Goal: Information Seeking & Learning: Learn about a topic

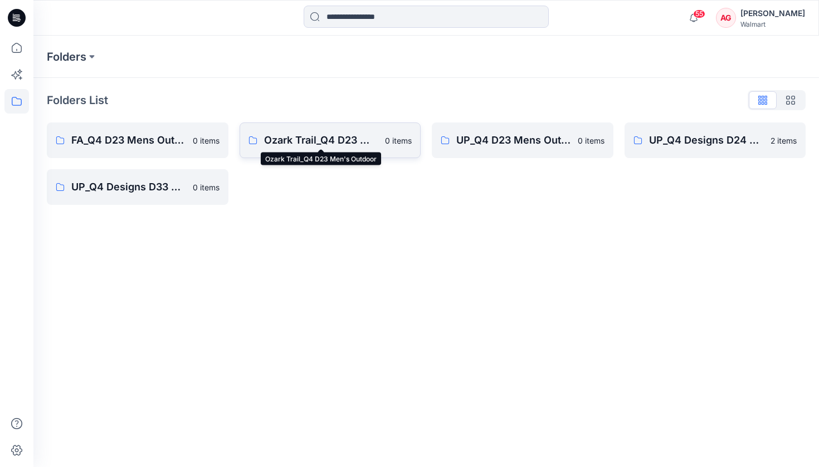
click at [302, 143] on p "Ozark Trail_Q4 D23 Men's Outdoor" at bounding box center [321, 141] width 115 height 16
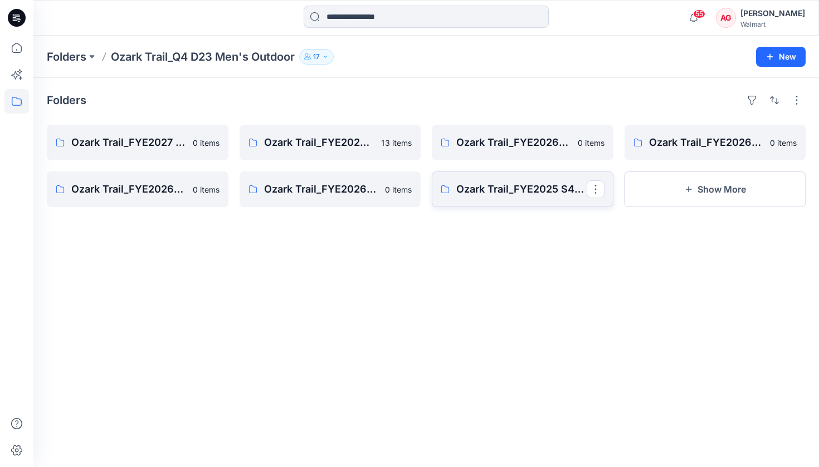
click at [517, 194] on p "Ozark Trail_FYE2025 S4_D23 Men's Outdoor - Q4" at bounding box center [521, 190] width 130 height 16
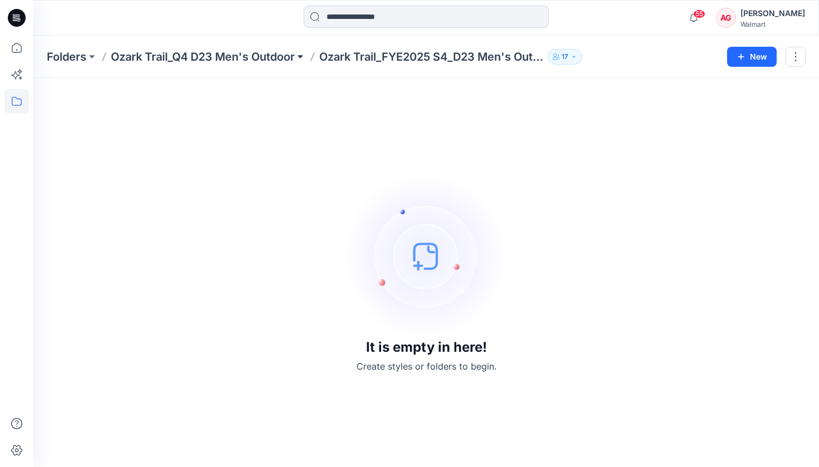
click at [300, 57] on button at bounding box center [300, 57] width 11 height 16
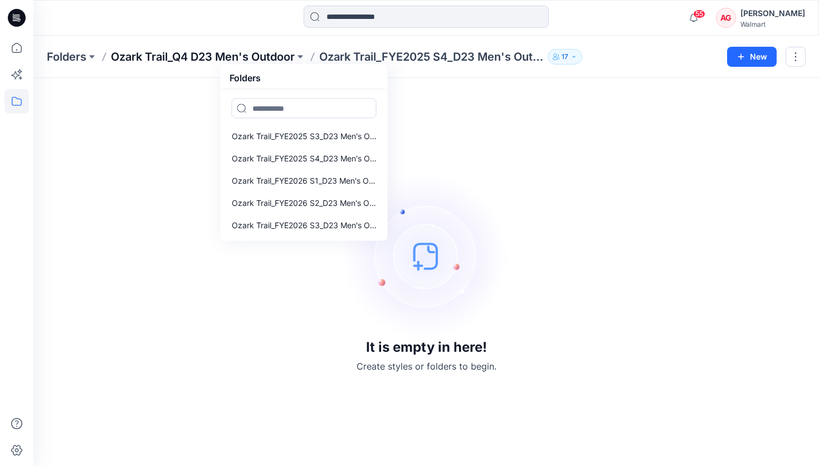
click at [248, 59] on p "Ozark Trail_Q4 D23 Men's Outdoor" at bounding box center [203, 57] width 184 height 16
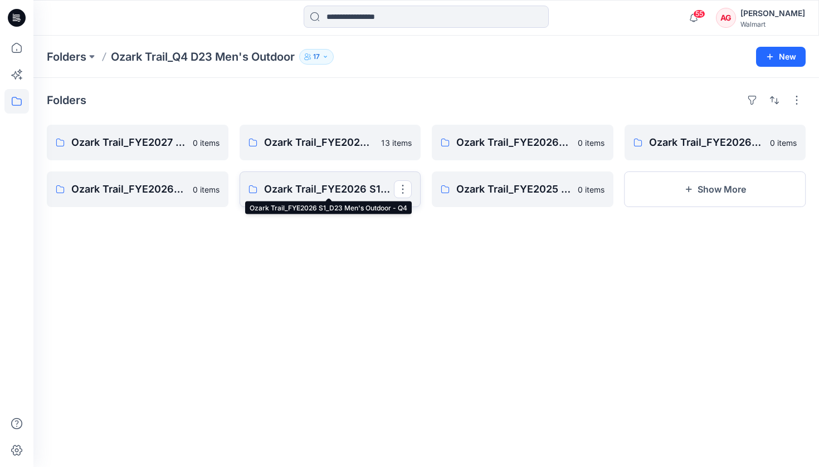
click at [330, 197] on p "Ozark Trail_FYE2026 S1_D23 Men's Outdoor - Q4" at bounding box center [329, 190] width 130 height 16
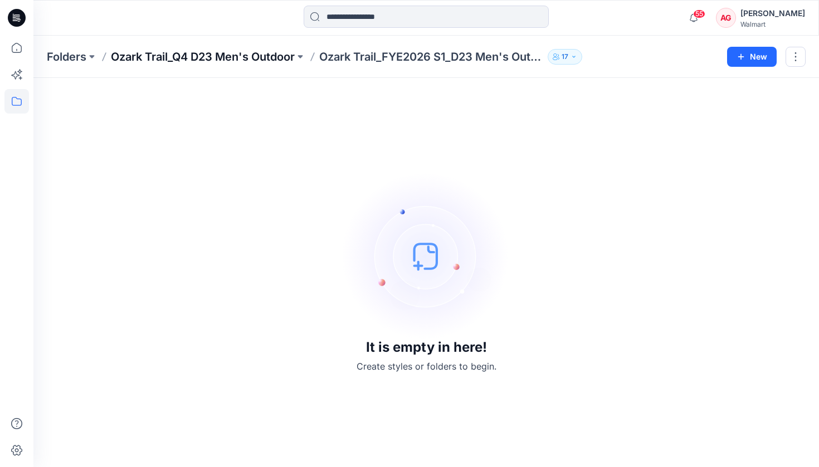
click at [280, 61] on p "Ozark Trail_Q4 D23 Men's Outdoor" at bounding box center [203, 57] width 184 height 16
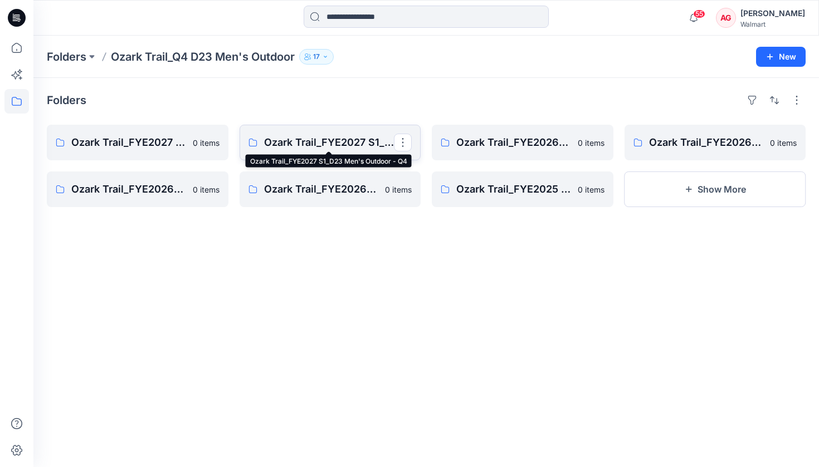
click at [334, 145] on p "Ozark Trail_FYE2027 S1_D23 Men's Outdoor - Q4" at bounding box center [329, 143] width 130 height 16
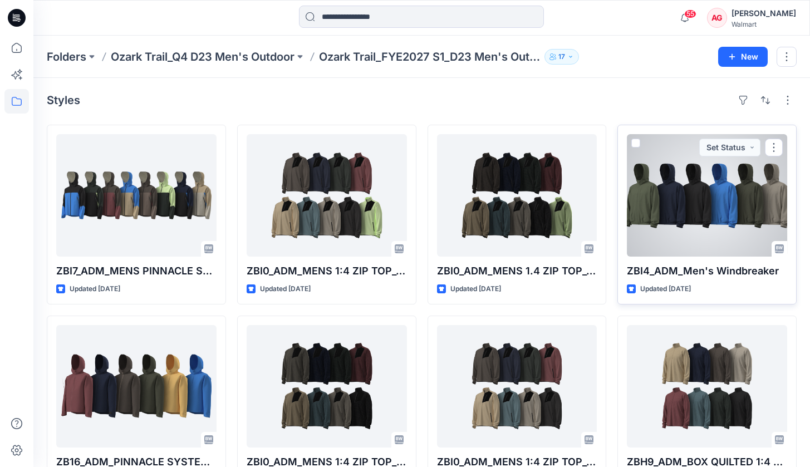
click at [659, 193] on div at bounding box center [707, 195] width 160 height 122
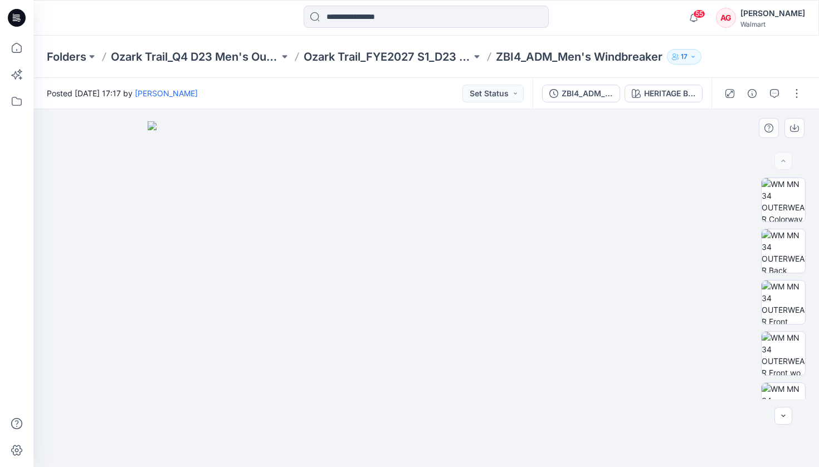
click at [426, 411] on img at bounding box center [426, 294] width 557 height 346
click at [776, 296] on img at bounding box center [782, 302] width 43 height 43
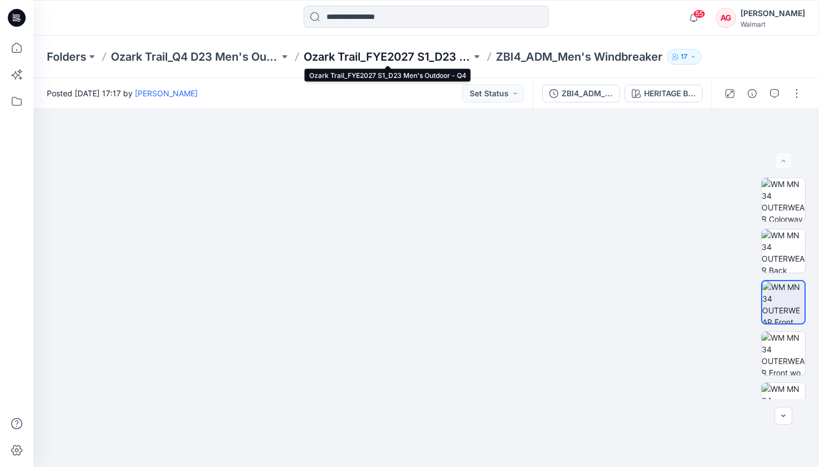
click at [400, 59] on p "Ozark Trail_FYE2027 S1_D23 Men's Outdoor - Q4" at bounding box center [387, 57] width 168 height 16
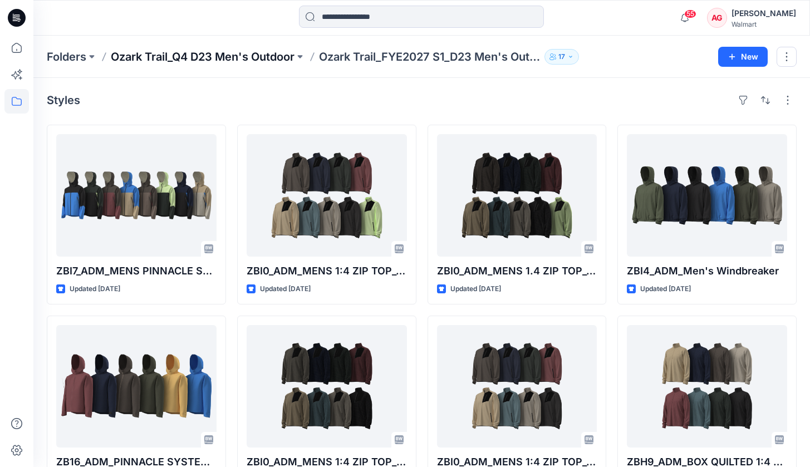
click at [209, 52] on p "Ozark Trail_Q4 D23 Men's Outdoor" at bounding box center [203, 57] width 184 height 16
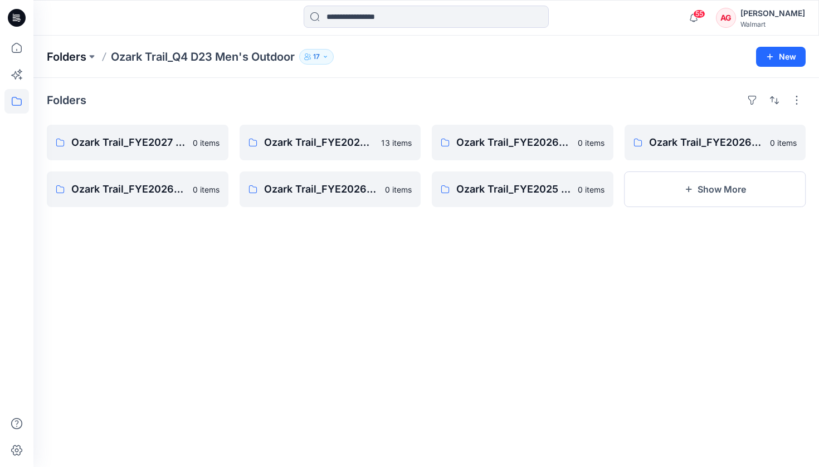
click at [82, 62] on p "Folders" at bounding box center [67, 57] width 40 height 16
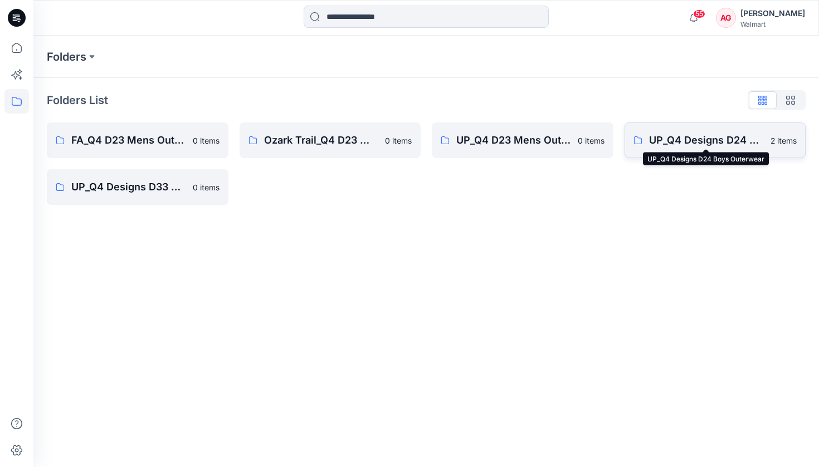
click at [688, 140] on p "UP_Q4 Designs D24 Boys Outerwear" at bounding box center [706, 141] width 115 height 16
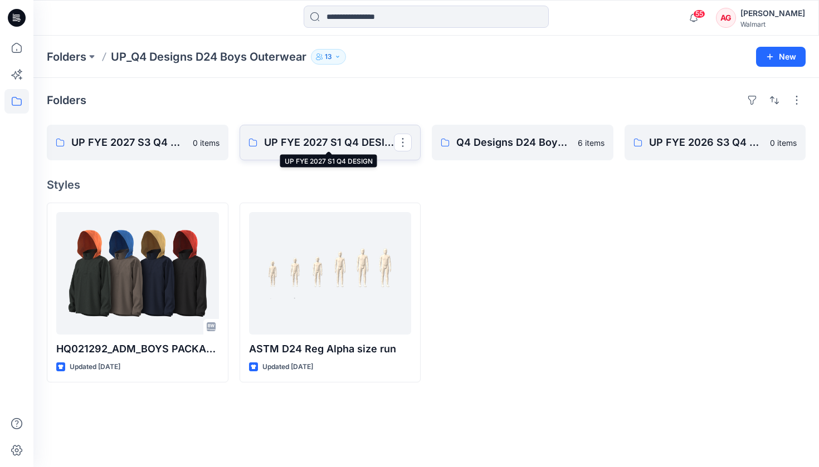
click at [306, 150] on p "UP FYE 2027 S1 Q4 DESIGN" at bounding box center [329, 143] width 130 height 16
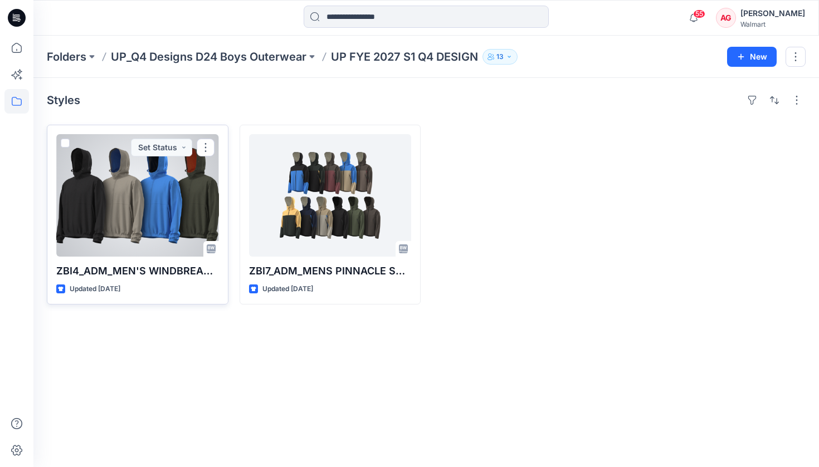
click at [125, 192] on div at bounding box center [137, 195] width 163 height 122
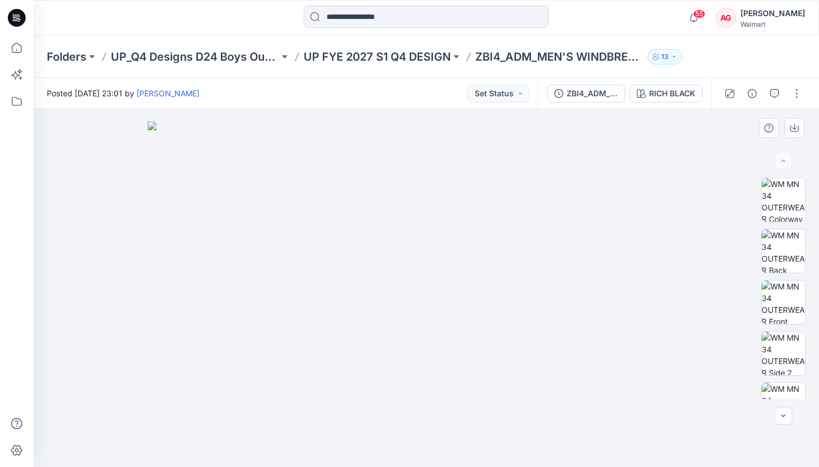
click at [753, 300] on div at bounding box center [782, 289] width 71 height 222
click at [775, 301] on img at bounding box center [782, 302] width 43 height 43
drag, startPoint x: 440, startPoint y: 307, endPoint x: 342, endPoint y: 378, distance: 120.8
click at [342, 378] on img at bounding box center [426, 274] width 541 height 385
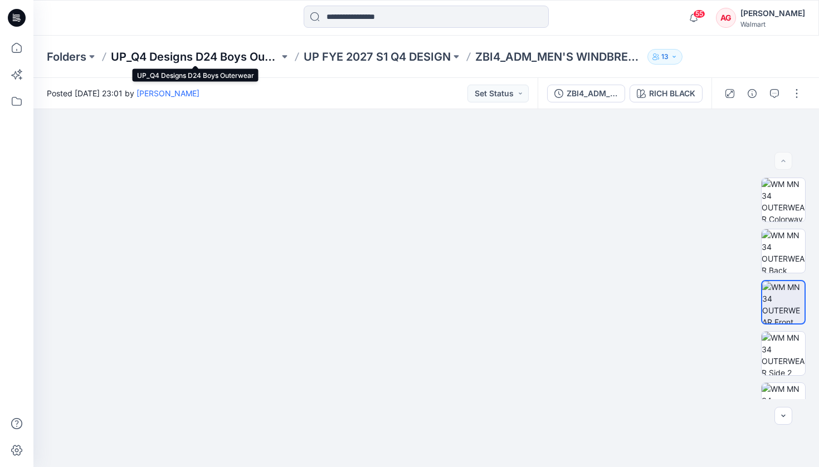
click at [213, 57] on p "UP_Q4 Designs D24 Boys Outerwear" at bounding box center [195, 57] width 168 height 16
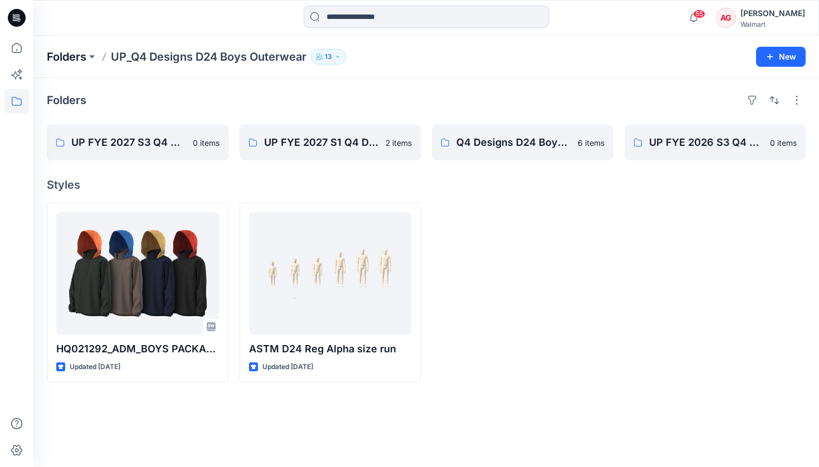
click at [74, 56] on p "Folders" at bounding box center [67, 57] width 40 height 16
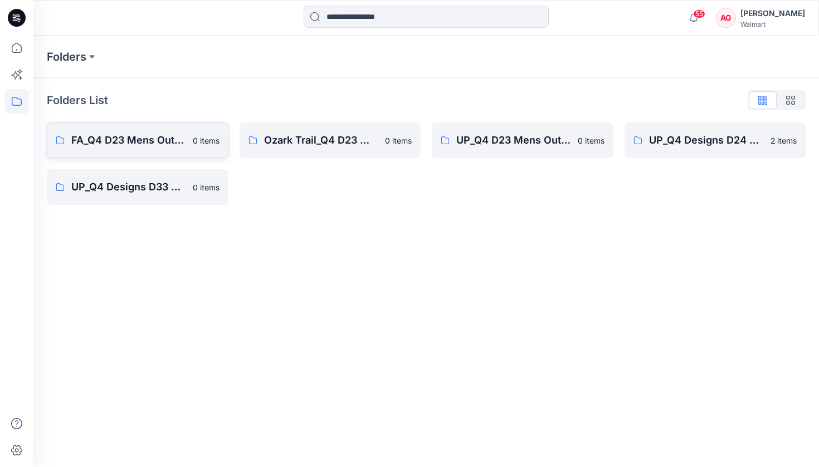
click at [149, 150] on link "FA_Q4 D23 Mens Outerwear 0 items" at bounding box center [138, 140] width 182 height 36
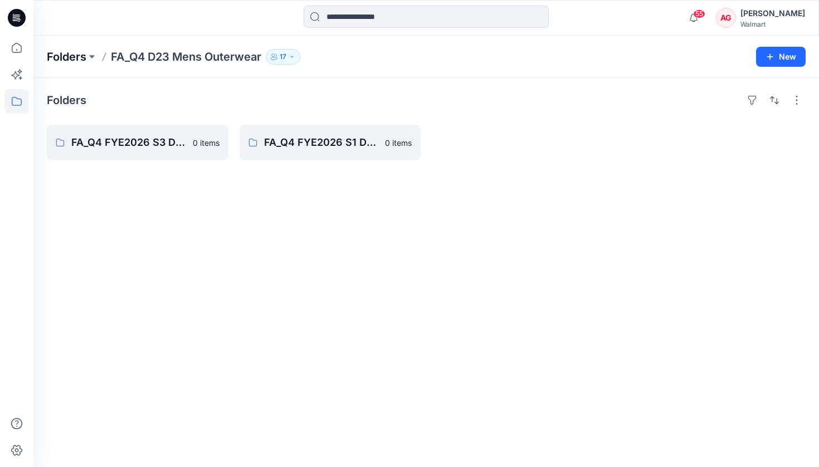
click at [72, 57] on p "Folders" at bounding box center [67, 57] width 40 height 16
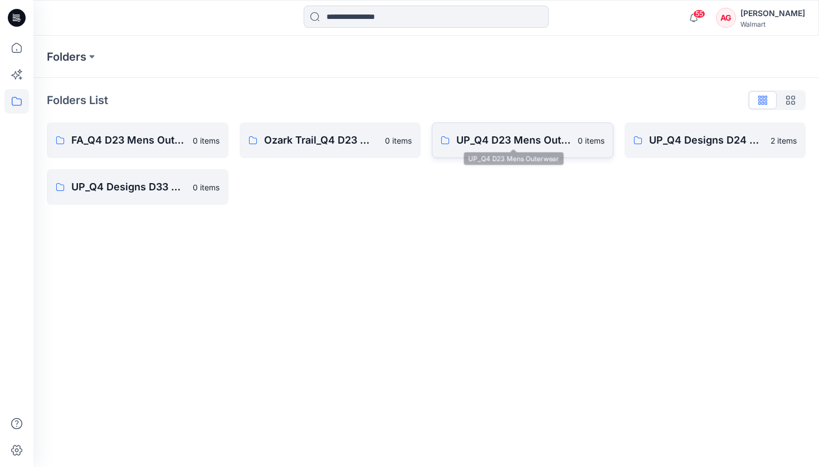
click at [538, 141] on p "UP_Q4 D23 Mens Outerwear" at bounding box center [513, 141] width 115 height 16
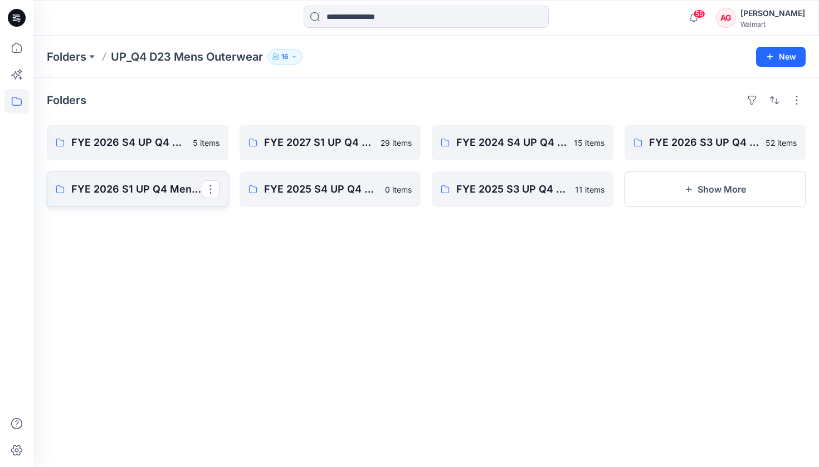
click at [142, 199] on link "FYE 2026 S1 UP Q4 Men's Outerwear" at bounding box center [138, 189] width 182 height 36
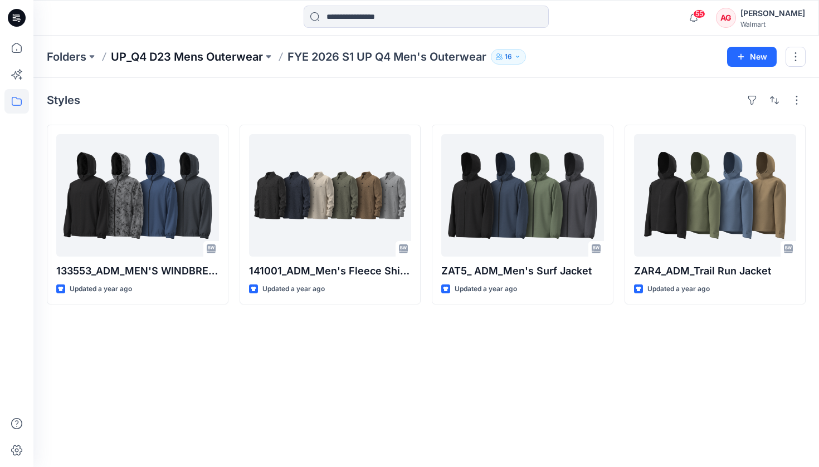
click at [217, 52] on p "UP_Q4 D23 Mens Outerwear" at bounding box center [187, 57] width 152 height 16
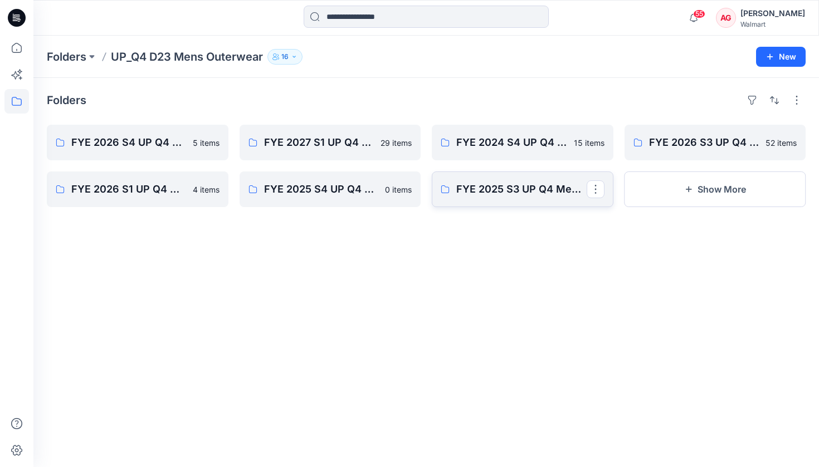
click at [543, 198] on link "FYE 2025 S3 UP Q4 Mens Outerwear Board" at bounding box center [523, 189] width 182 height 36
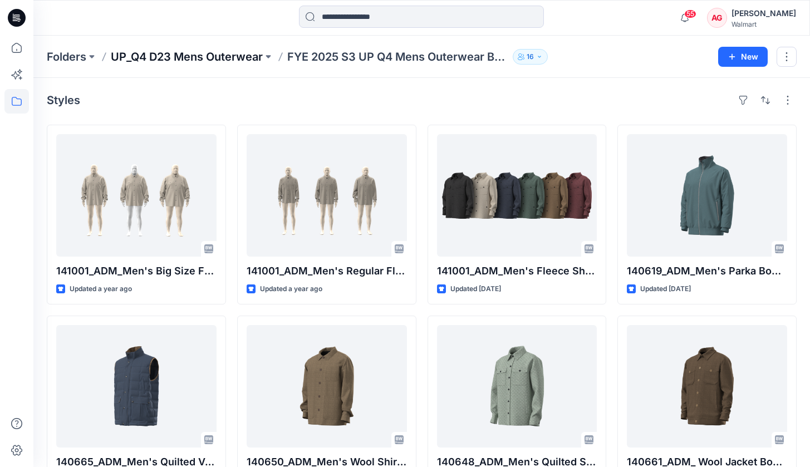
click at [219, 55] on p "UP_Q4 D23 Mens Outerwear" at bounding box center [187, 57] width 152 height 16
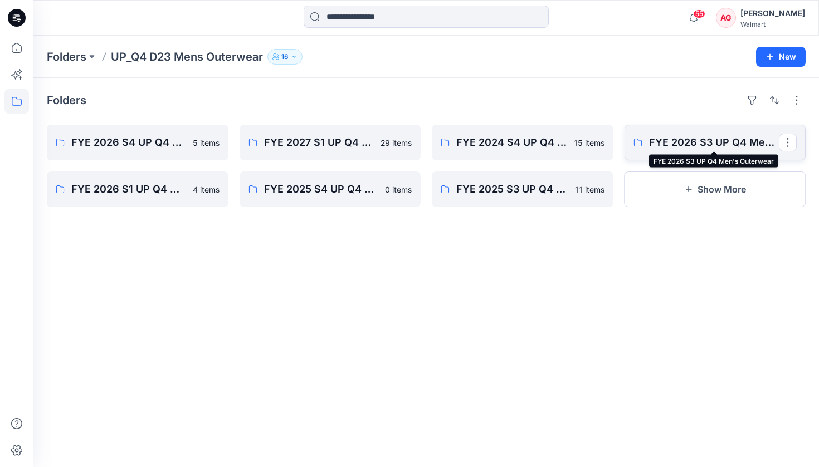
click at [677, 140] on p "FYE 2026 S3 UP Q4 Men's Outerwear" at bounding box center [714, 143] width 130 height 16
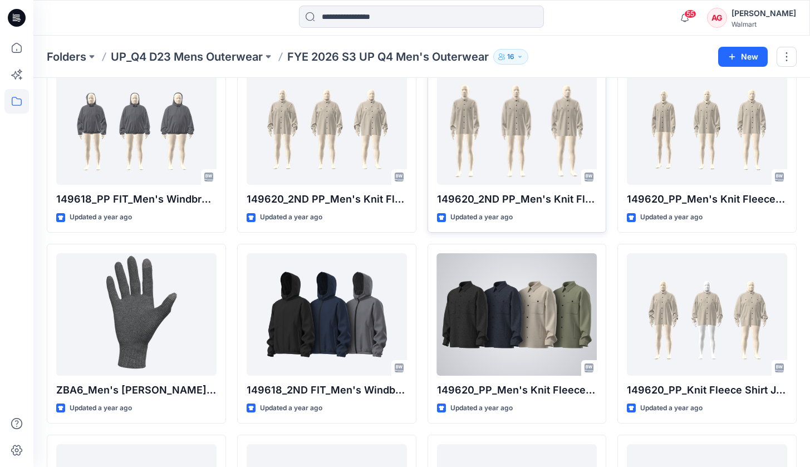
scroll to position [1978, 0]
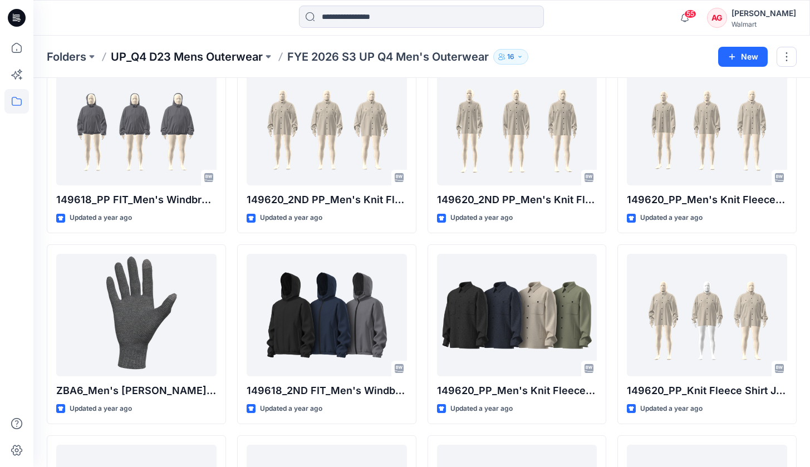
click at [229, 58] on p "UP_Q4 D23 Mens Outerwear" at bounding box center [187, 57] width 152 height 16
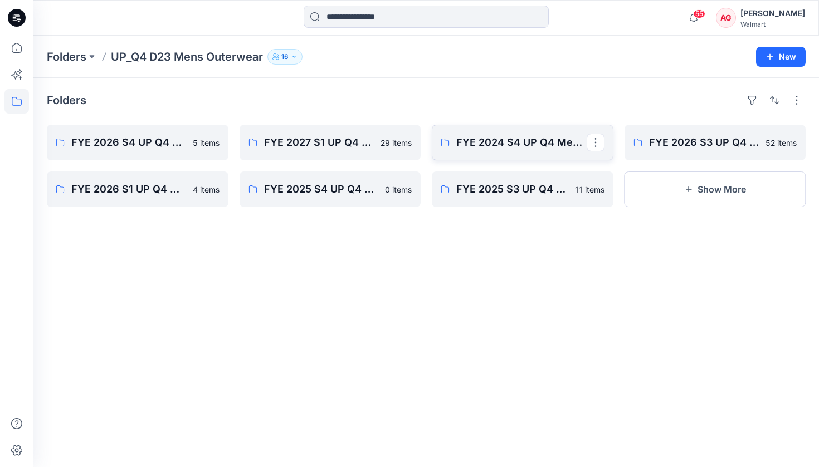
click at [525, 153] on link "FYE 2024 S4 UP Q4 Mens Outerwear Board" at bounding box center [523, 143] width 182 height 36
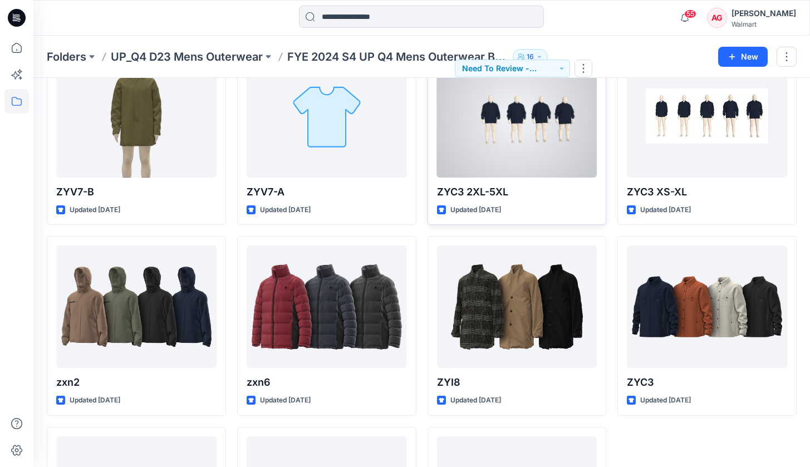
scroll to position [269, 0]
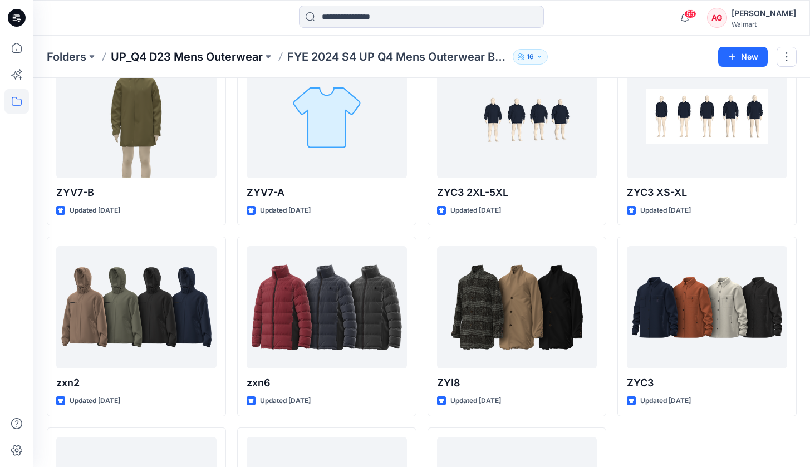
click at [219, 56] on p "UP_Q4 D23 Mens Outerwear" at bounding box center [187, 57] width 152 height 16
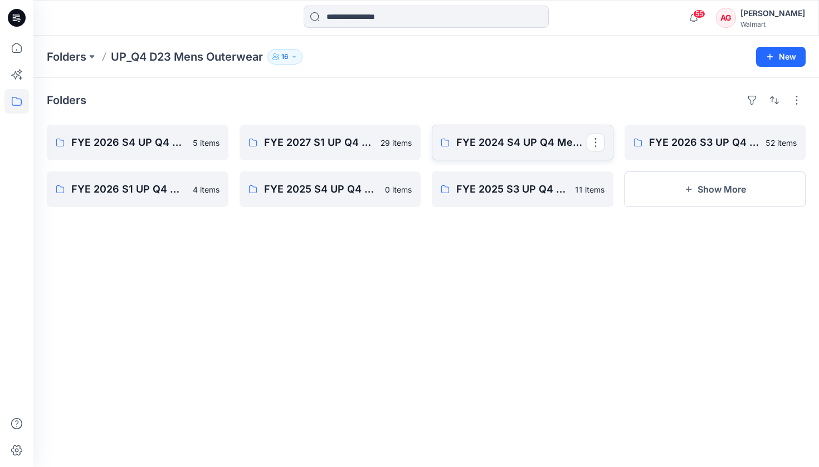
click at [558, 132] on link "FYE 2024 S4 UP Q4 Mens Outerwear Board" at bounding box center [523, 143] width 182 height 36
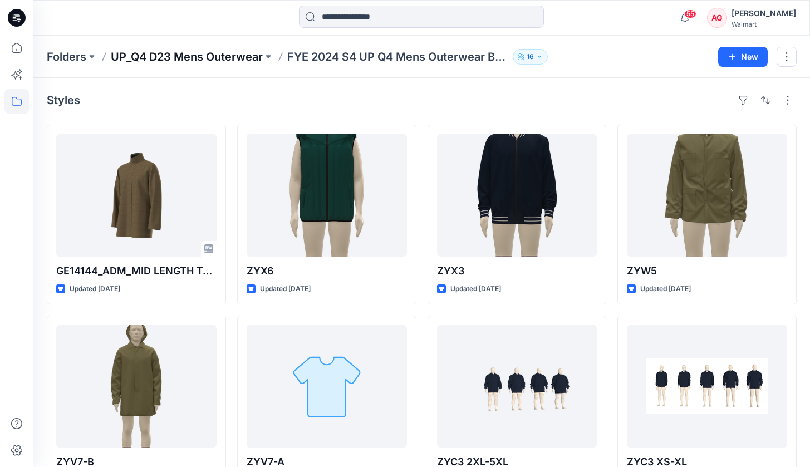
click at [231, 60] on p "UP_Q4 D23 Mens Outerwear" at bounding box center [187, 57] width 152 height 16
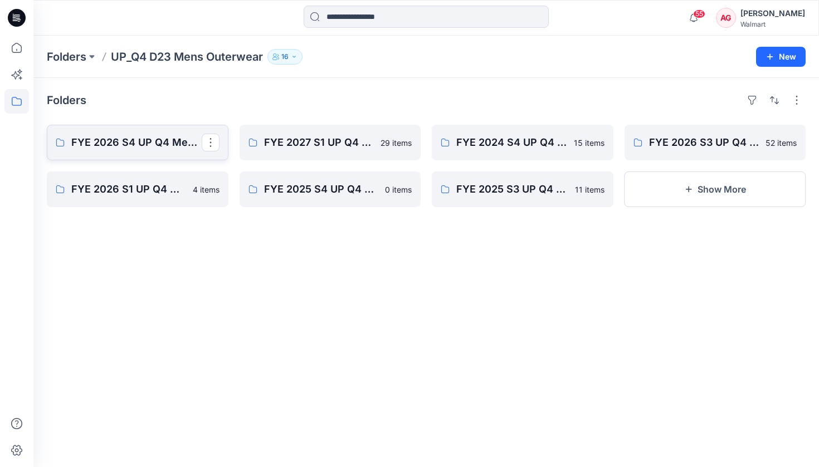
click at [177, 135] on p "FYE 2026 S4 UP Q4 Men's Outerwear" at bounding box center [136, 143] width 130 height 16
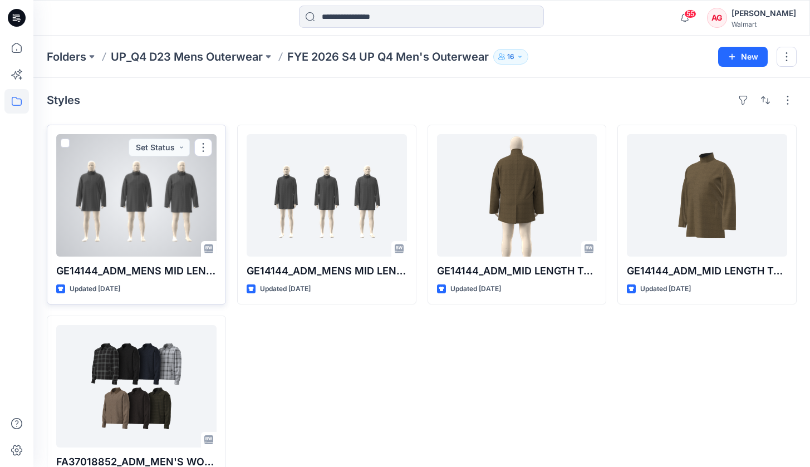
click at [180, 211] on div at bounding box center [136, 195] width 160 height 122
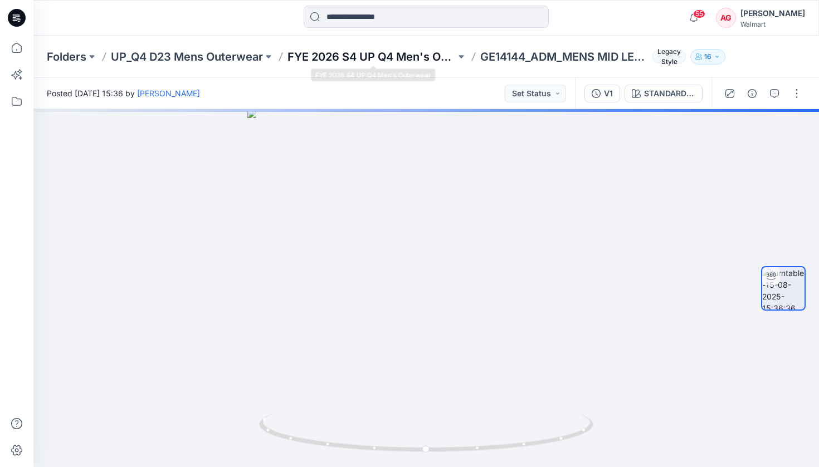
click at [362, 59] on p "FYE 2026 S4 UP Q4 Men's Outerwear" at bounding box center [371, 57] width 168 height 16
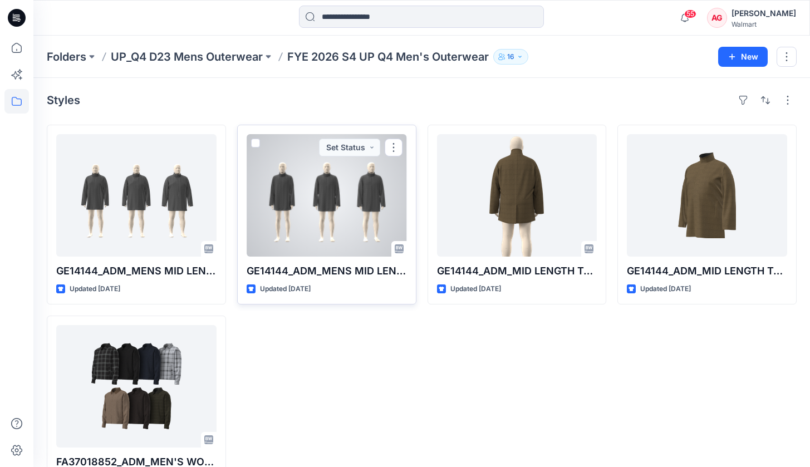
click at [332, 183] on div at bounding box center [327, 195] width 160 height 122
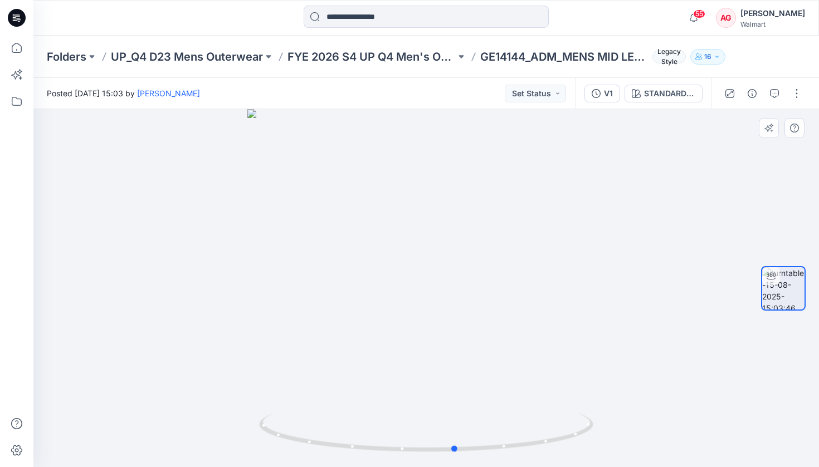
drag, startPoint x: 581, startPoint y: 350, endPoint x: 616, endPoint y: 366, distance: 39.1
click at [616, 366] on div at bounding box center [425, 288] width 785 height 358
drag, startPoint x: 534, startPoint y: 359, endPoint x: 371, endPoint y: 366, distance: 163.3
click at [371, 366] on div at bounding box center [425, 288] width 785 height 358
click at [191, 63] on p "UP_Q4 D23 Mens Outerwear" at bounding box center [187, 57] width 152 height 16
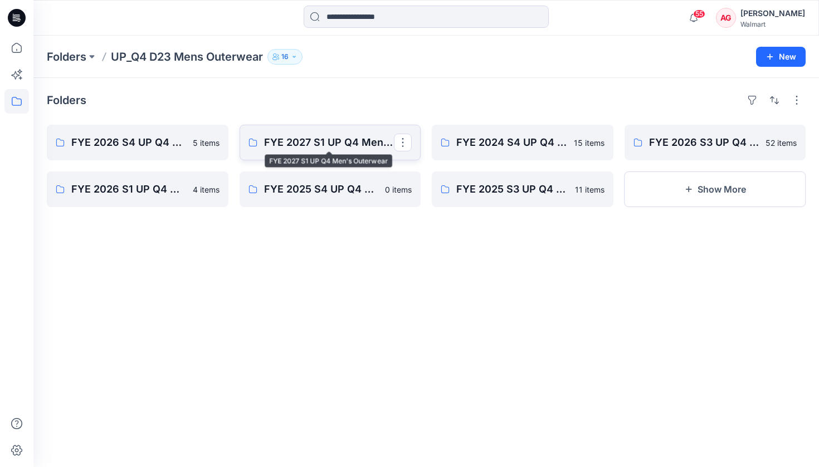
click at [298, 142] on p "FYE 2027 S1 UP Q4 Men's Outerwear" at bounding box center [329, 143] width 130 height 16
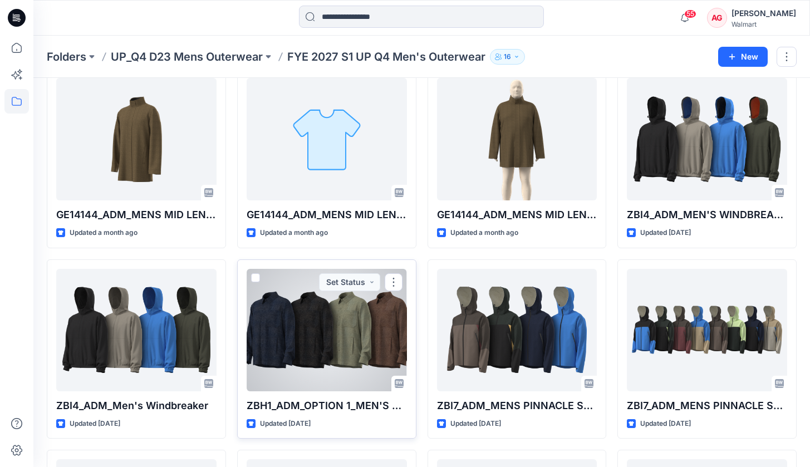
scroll to position [52, 0]
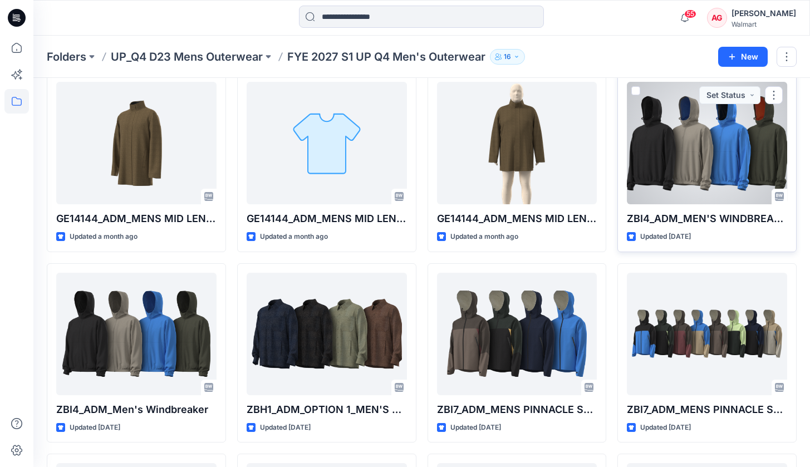
click at [697, 166] on div at bounding box center [707, 143] width 160 height 122
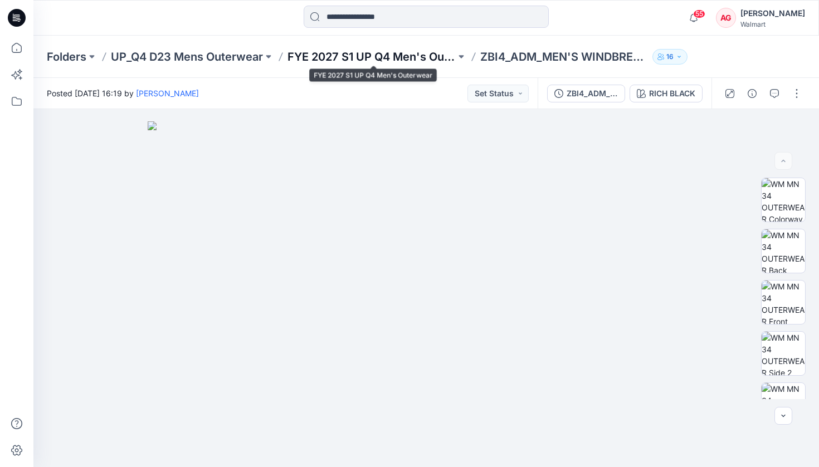
click at [371, 53] on p "FYE 2027 S1 UP Q4 Men's Outerwear" at bounding box center [371, 57] width 168 height 16
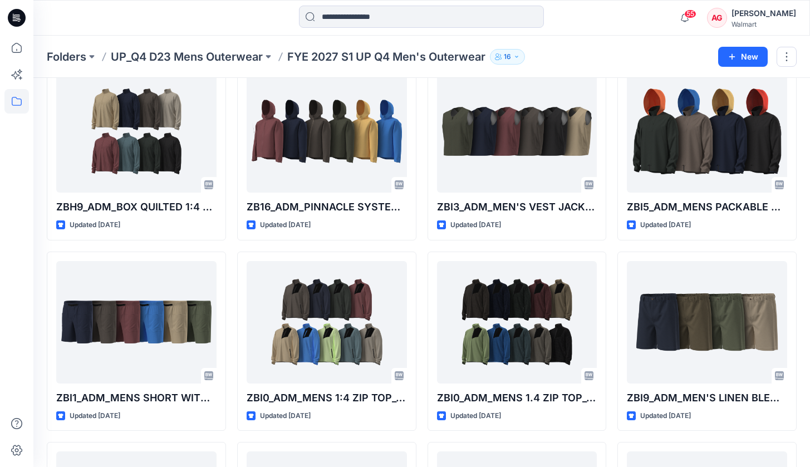
scroll to position [446, 0]
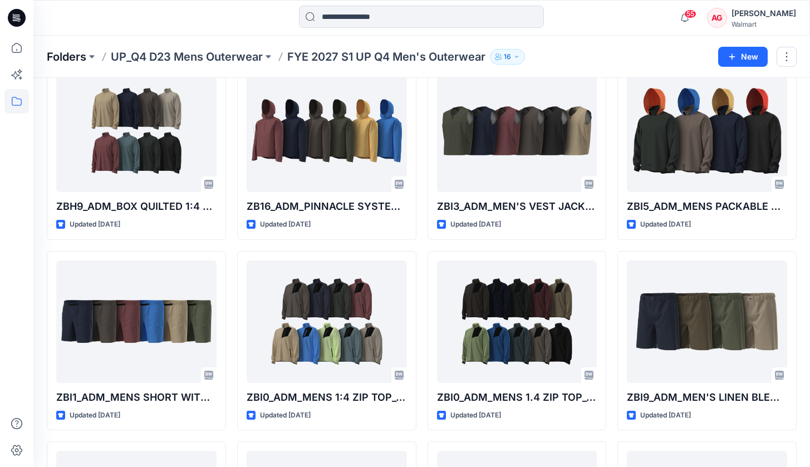
click at [71, 64] on p "Folders" at bounding box center [67, 57] width 40 height 16
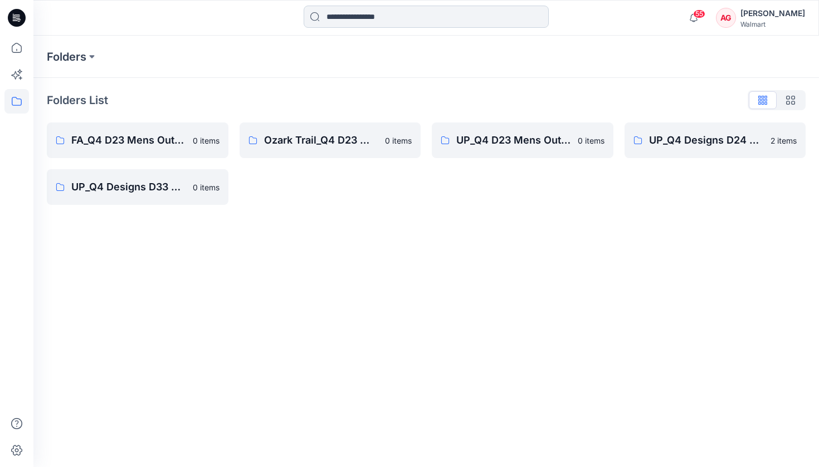
click at [386, 18] on input at bounding box center [425, 17] width 245 height 22
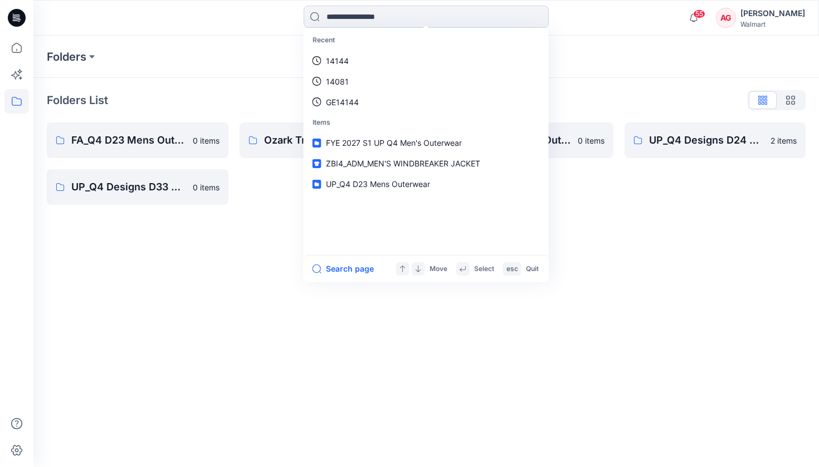
paste input "**********"
type input "**********"
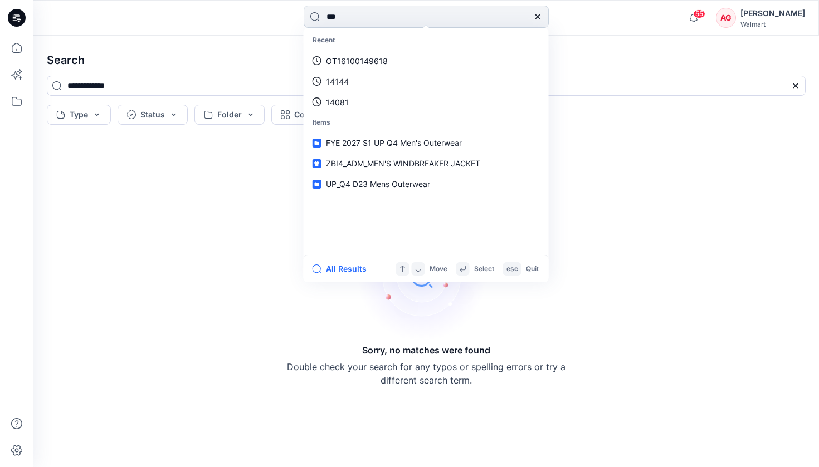
type input "****"
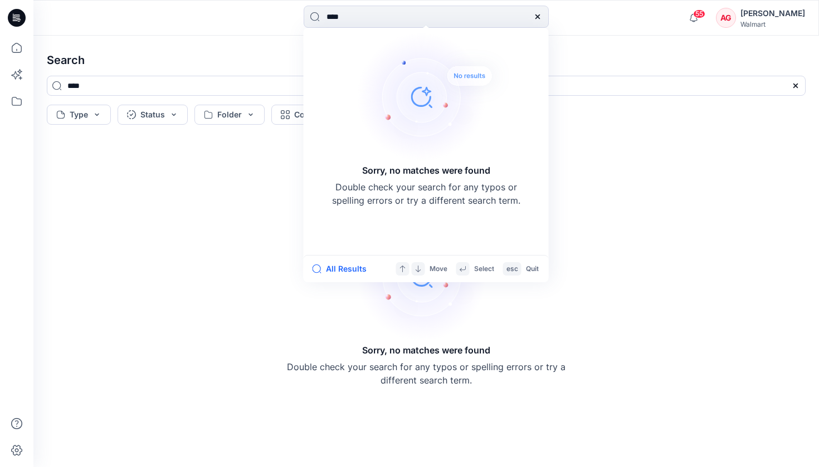
click at [541, 13] on icon at bounding box center [537, 16] width 9 height 9
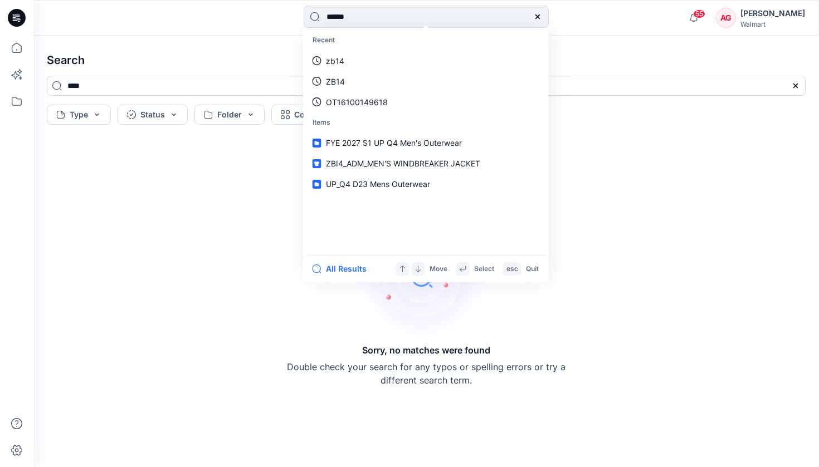
type input "*******"
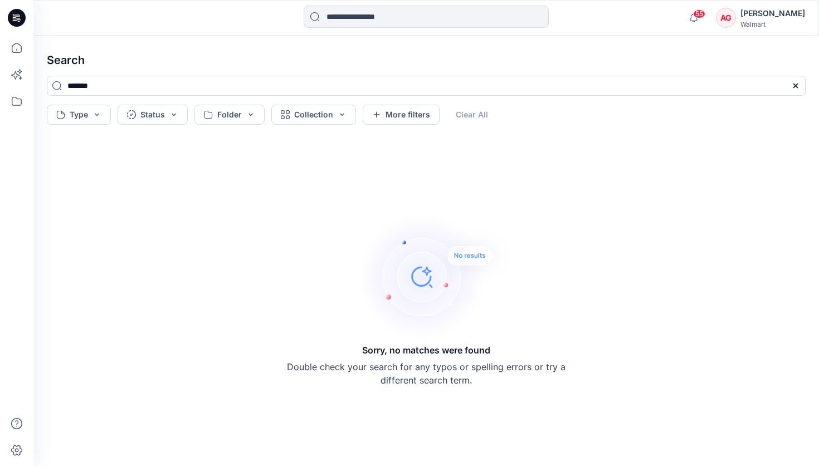
click at [22, 23] on icon at bounding box center [17, 18] width 18 height 18
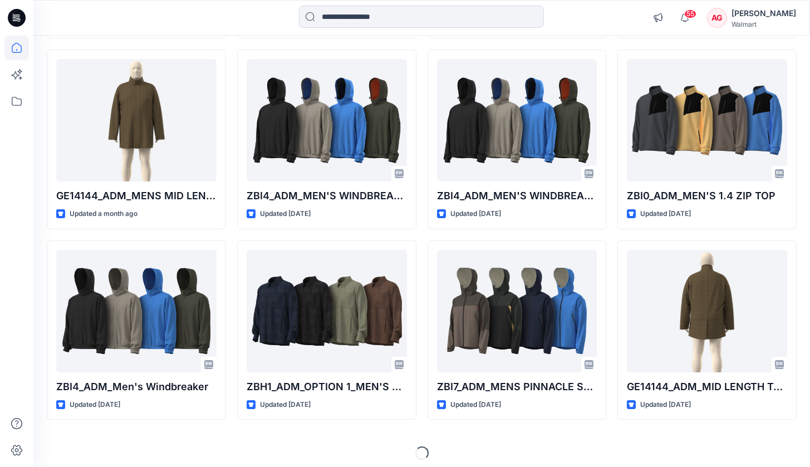
scroll to position [298, 0]
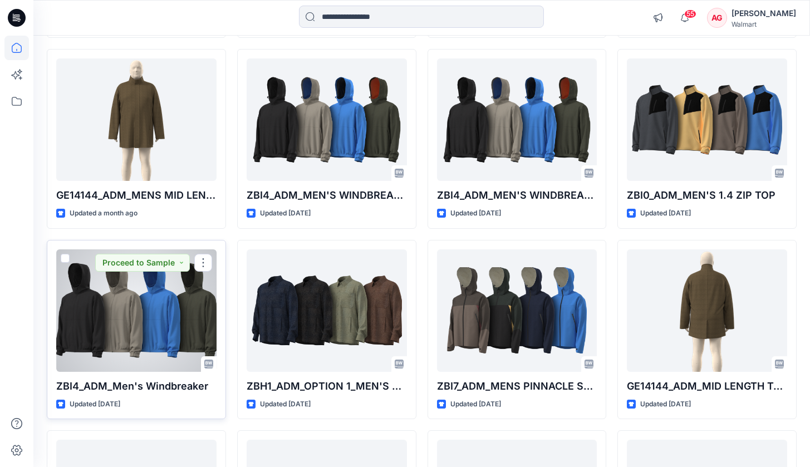
click at [146, 301] on div at bounding box center [136, 310] width 160 height 122
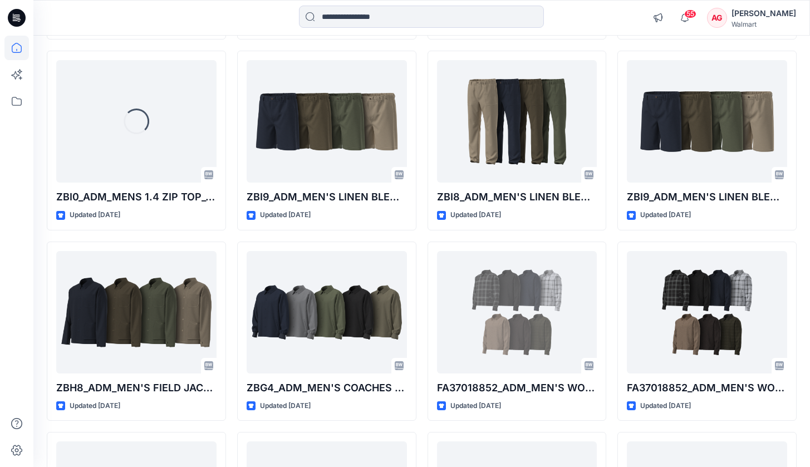
scroll to position [1440, 0]
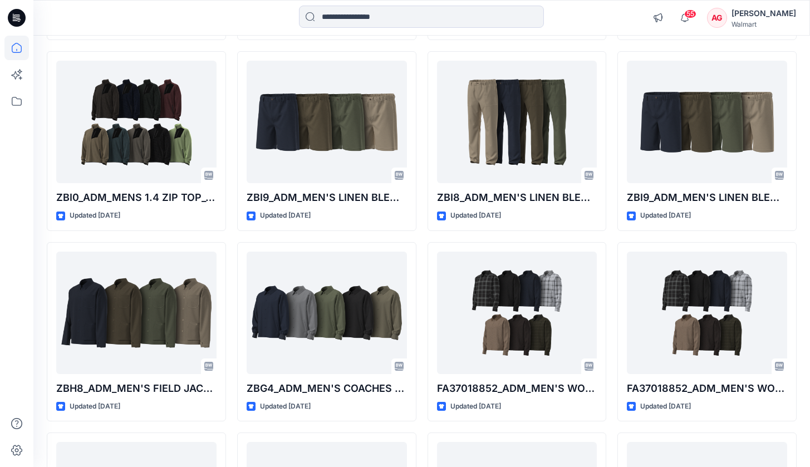
click at [336, 1] on div "55 Notifications Your style GE14144_ADM_MENS MID LENGTH TOP COAT_XL-3XL has bee…" at bounding box center [421, 18] width 777 height 36
